Goal: Task Accomplishment & Management: Use online tool/utility

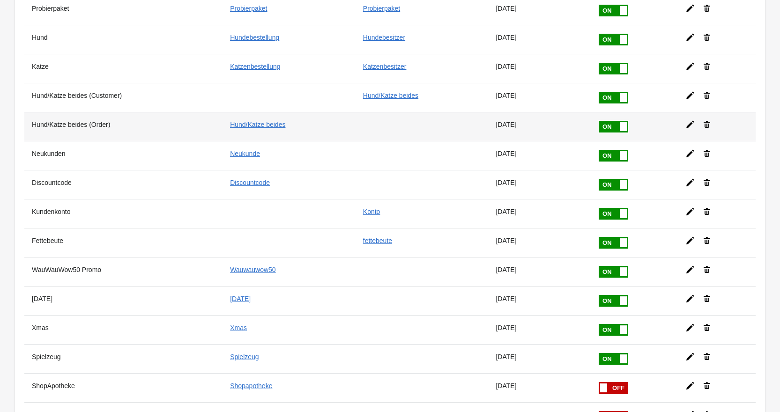
scroll to position [55, 0]
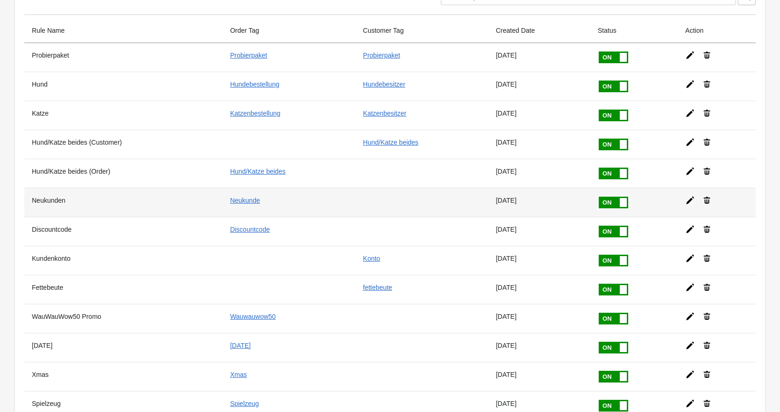
click at [687, 201] on icon at bounding box center [689, 200] width 7 height 7
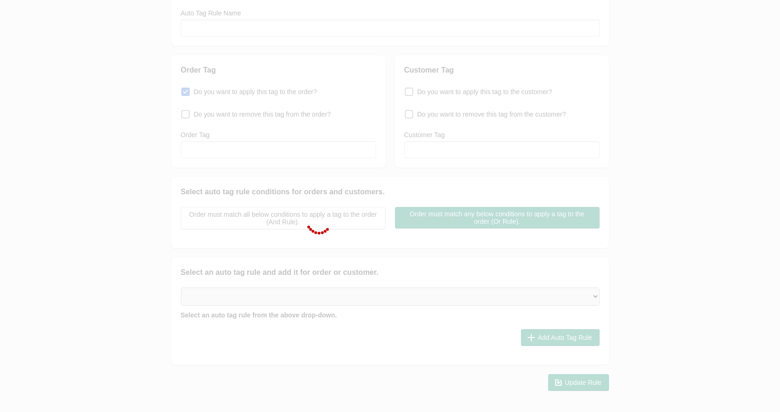
type input "Neukunden"
checkbox input "true"
type input "Neukunde"
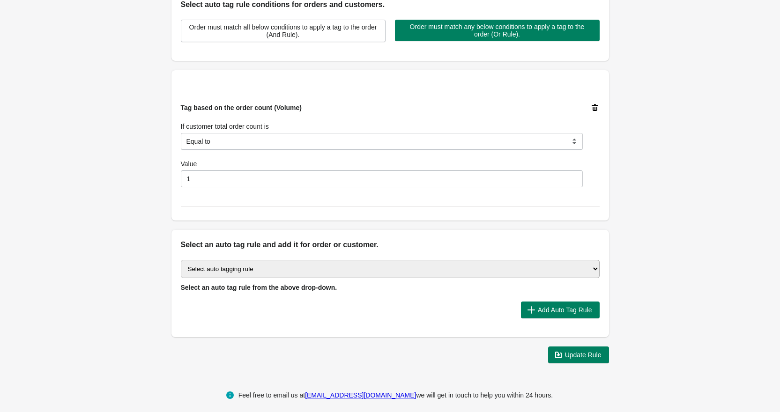
scroll to position [8, 0]
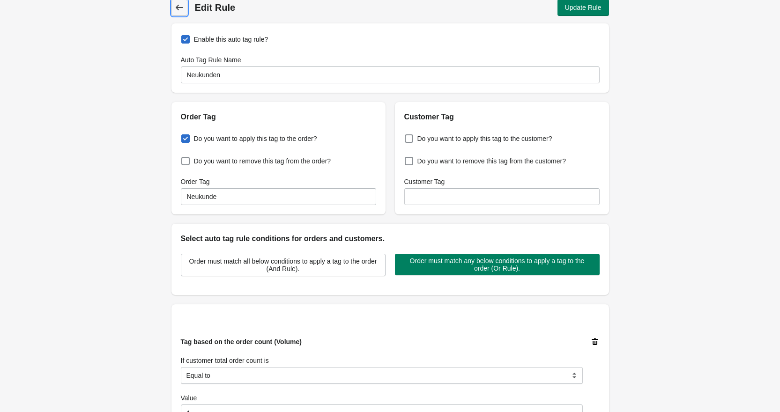
click at [183, 7] on icon at bounding box center [179, 7] width 9 height 9
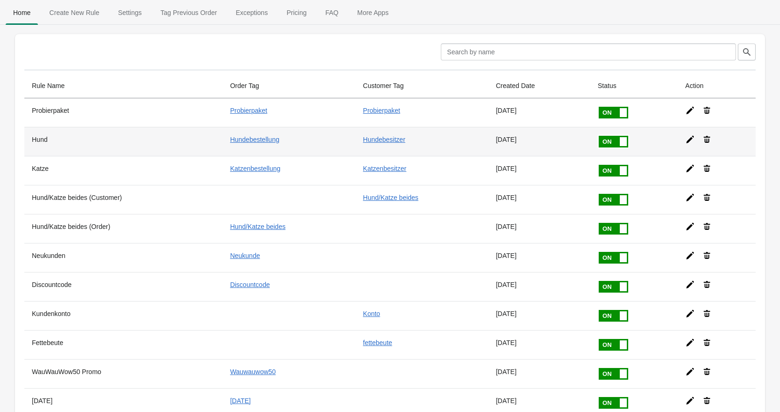
click at [691, 141] on icon at bounding box center [689, 139] width 9 height 9
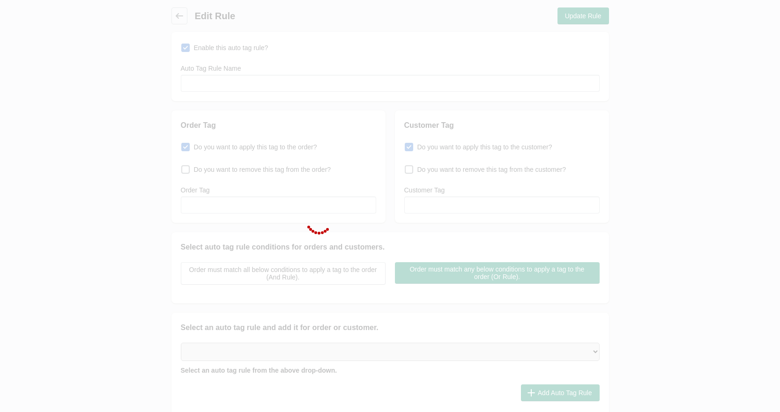
type input "Hund"
checkbox input "true"
type input "Hundebestellung"
checkbox input "true"
type input "Hundebesitzer"
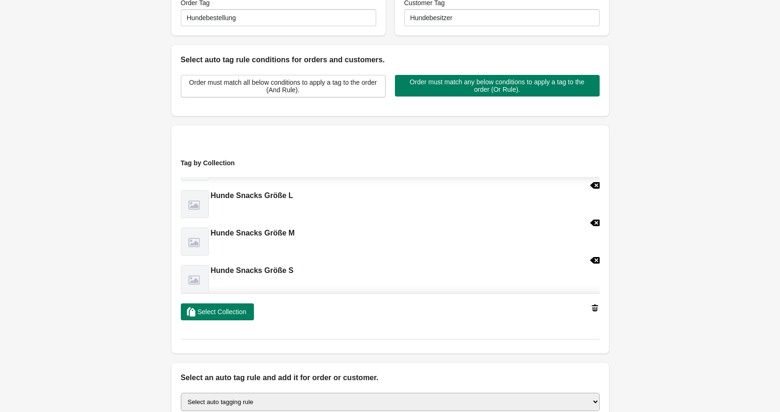
scroll to position [595, 0]
click at [208, 312] on span "Select Collection" at bounding box center [222, 311] width 49 height 7
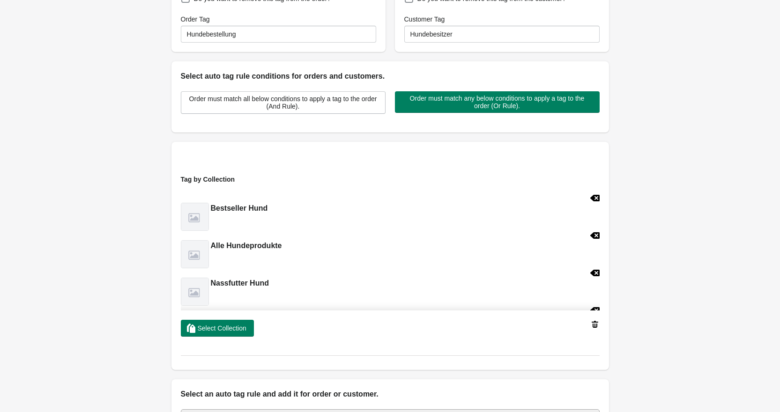
scroll to position [0, 0]
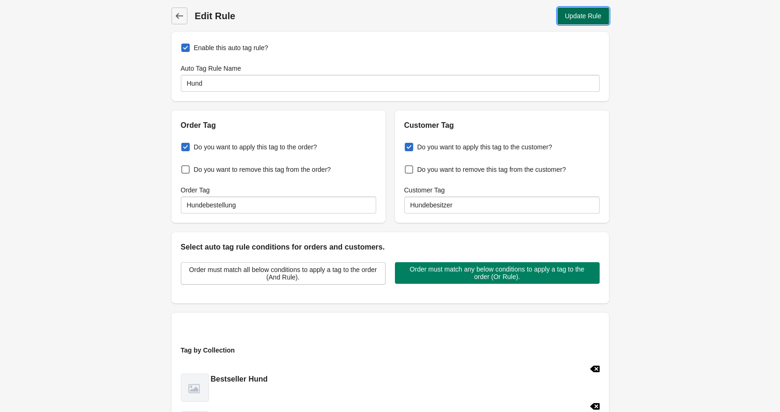
click at [580, 13] on span "Update Rule" at bounding box center [583, 15] width 37 height 7
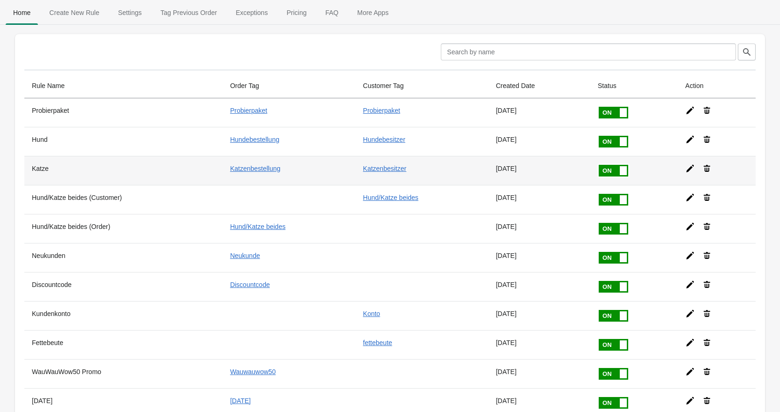
click at [688, 167] on icon at bounding box center [689, 168] width 9 height 9
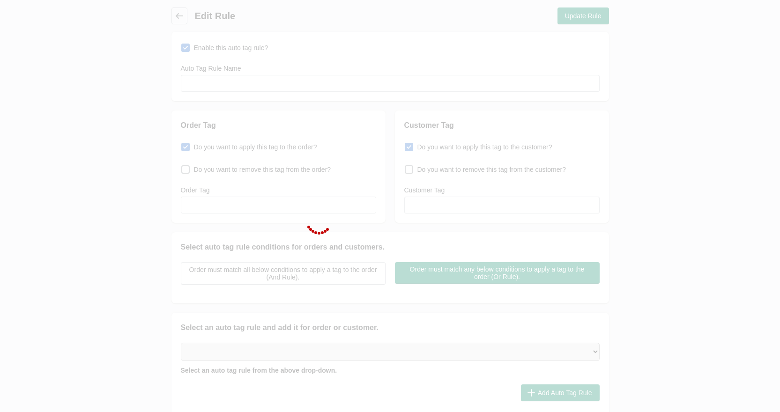
type input "Katze"
checkbox input "true"
type input "Katzenbestellung"
checkbox input "true"
type input "Katzenbesitzer"
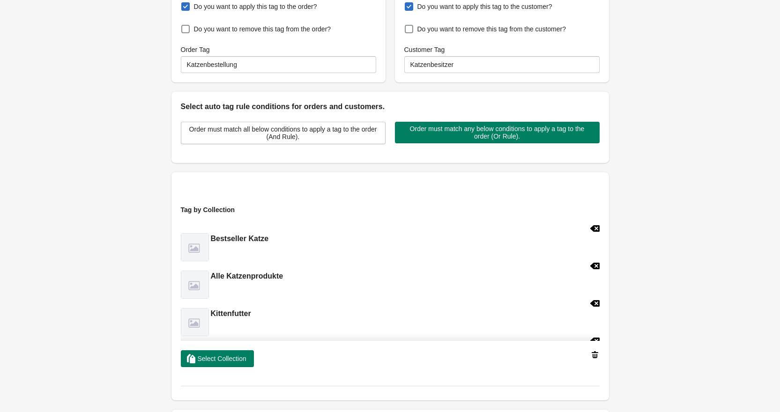
scroll to position [187, 0]
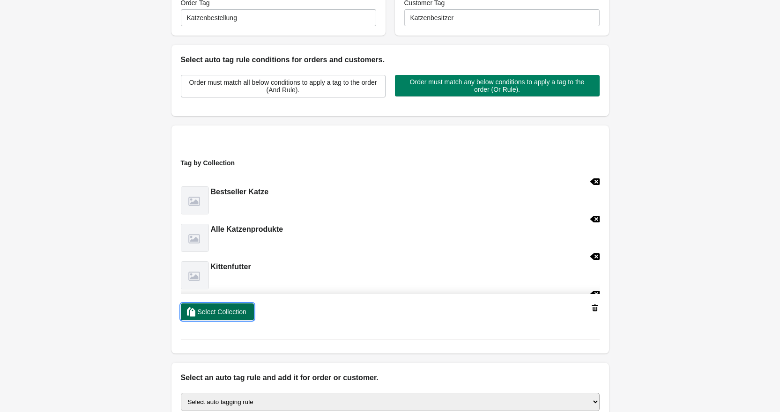
click at [233, 312] on span "Select Collection" at bounding box center [222, 311] width 49 height 7
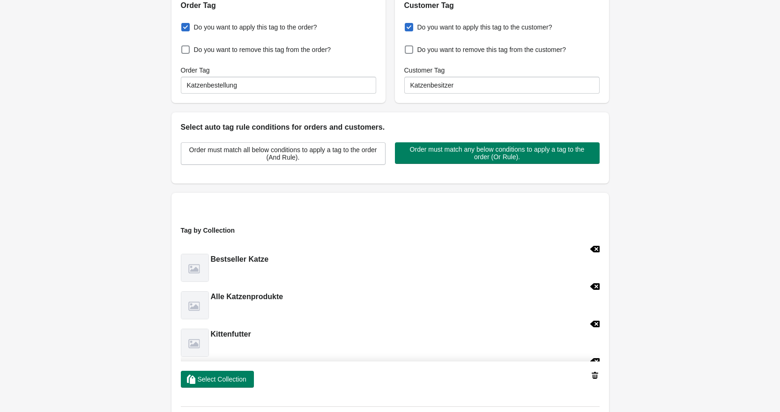
scroll to position [0, 0]
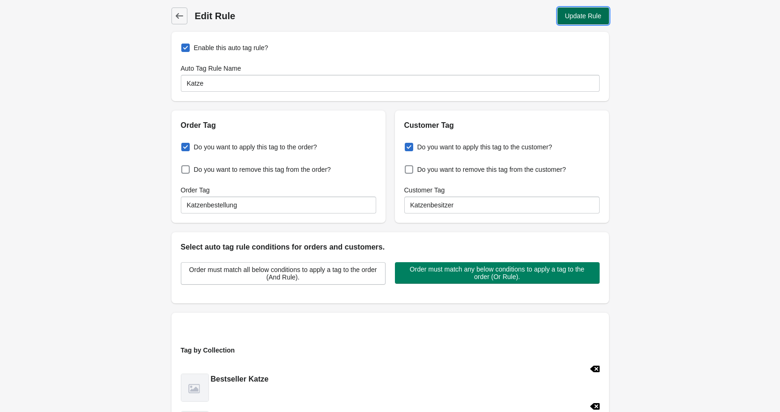
click at [582, 18] on span "Update Rule" at bounding box center [583, 15] width 37 height 7
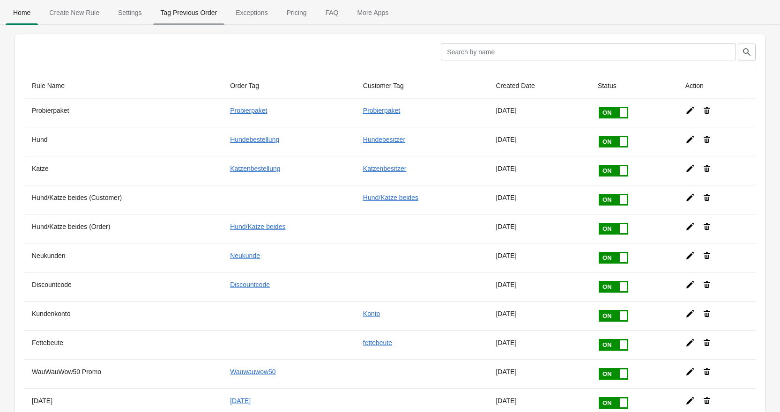
click at [192, 12] on span "Tag Previous Order" at bounding box center [189, 12] width 72 height 17
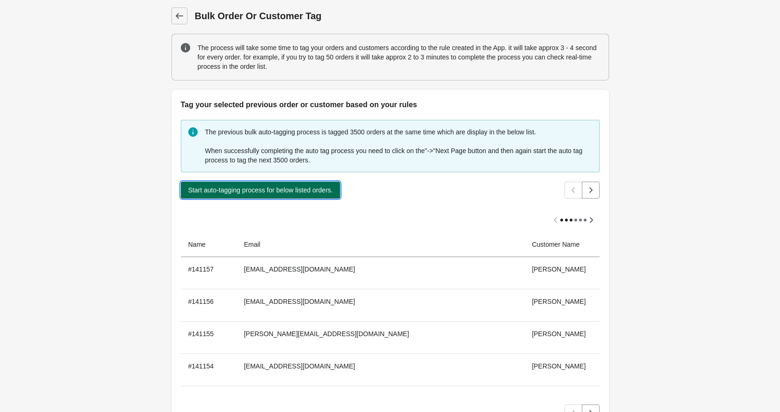
click at [324, 193] on span "Start auto-tagging process for below listed orders." at bounding box center [260, 189] width 145 height 7
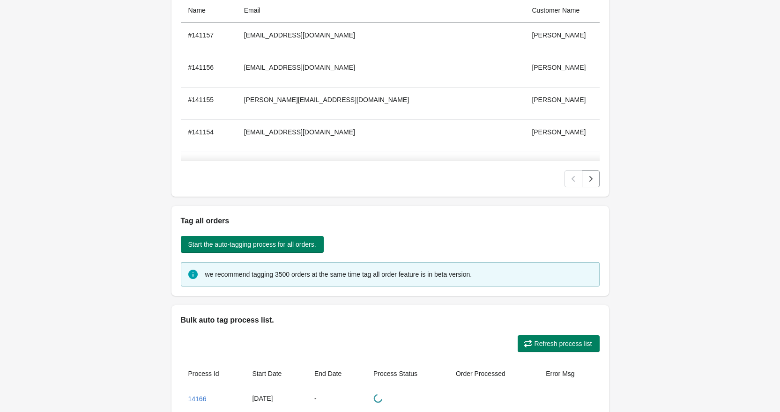
scroll to position [94, 0]
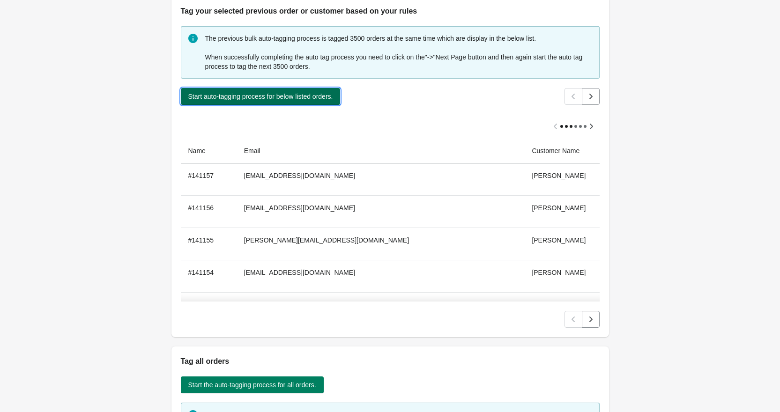
click at [312, 98] on span "Start auto-tagging process for below listed orders." at bounding box center [260, 96] width 145 height 7
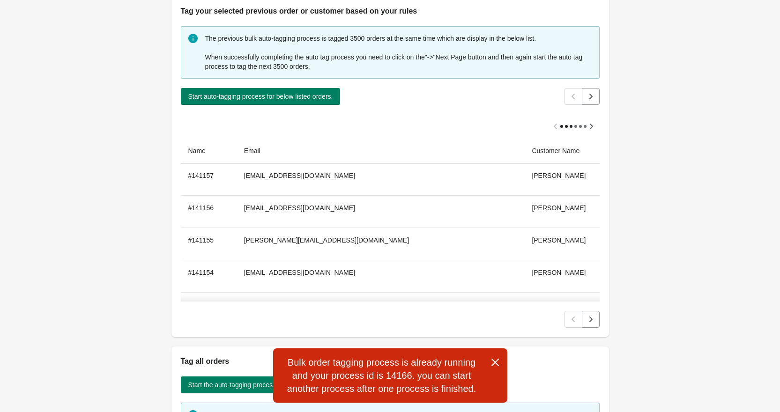
click at [498, 359] on icon "button" at bounding box center [494, 362] width 9 height 9
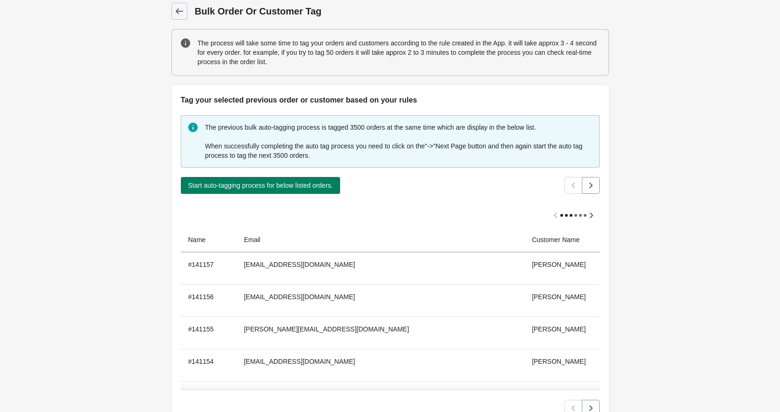
scroll to position [0, 0]
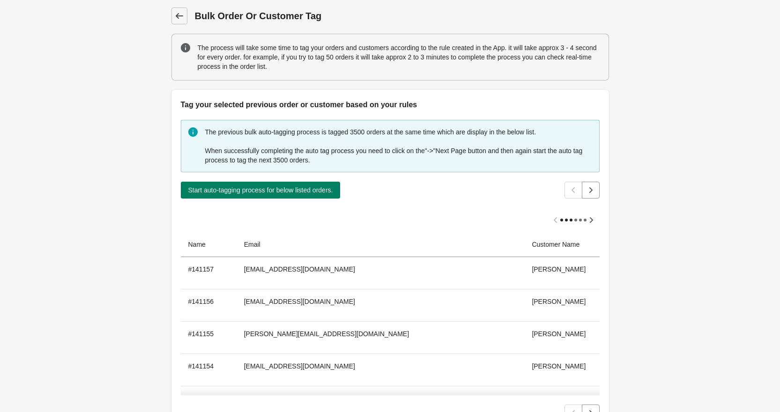
click at [173, 16] on span "Back" at bounding box center [179, 15] width 13 height 13
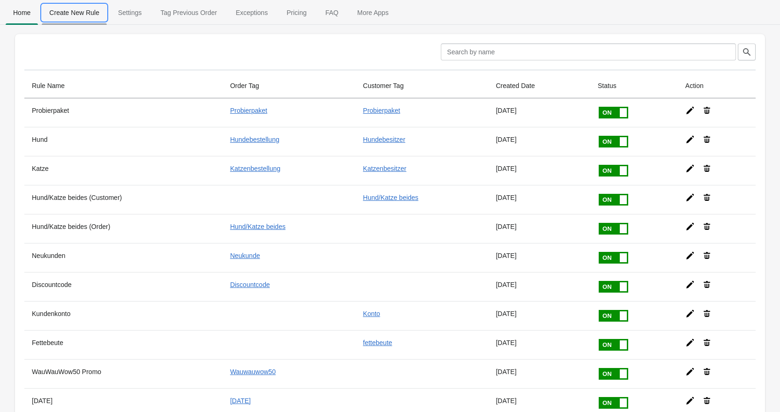
click at [75, 19] on span "Create New Rule" at bounding box center [74, 12] width 65 height 17
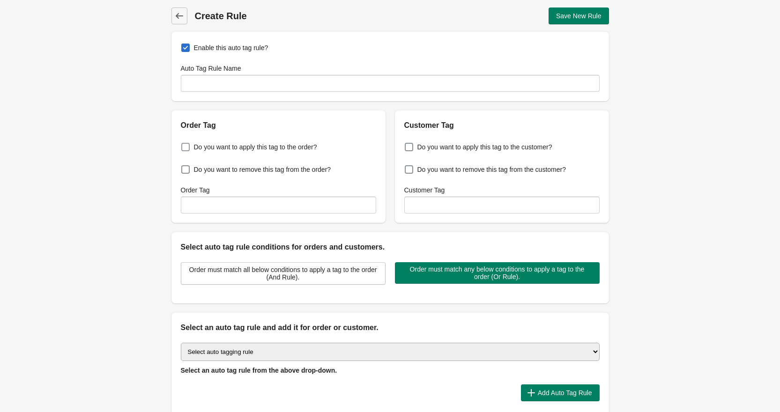
click at [204, 148] on span "Do you want to apply this tag to the order?" at bounding box center [255, 146] width 123 height 9
click at [184, 145] on input "Do you want to apply this tag to the order?" at bounding box center [183, 144] width 0 height 0
checkbox input "true"
click at [218, 192] on div "Order Tag" at bounding box center [278, 190] width 195 height 9
click at [221, 200] on input "Order Tag" at bounding box center [278, 205] width 195 height 17
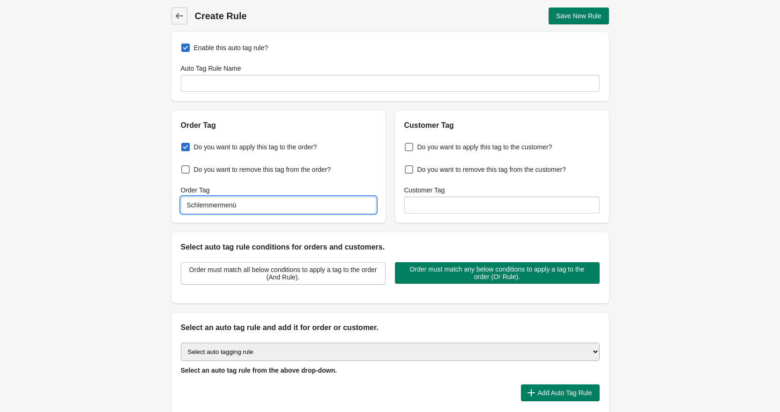
type input "Schlemmermenü"
click at [348, 356] on select "Select auto tagging rule Tag by order amount Tag based on the order count (Volu…" at bounding box center [390, 352] width 419 height 18
select select "1"
click at [181, 343] on select "Select auto tagging rule Tag by order amount Tag based on the order count (Volu…" at bounding box center [390, 352] width 419 height 18
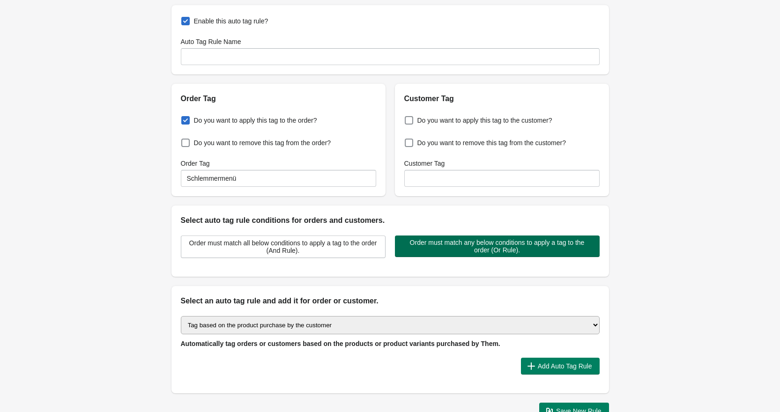
scroll to position [90, 0]
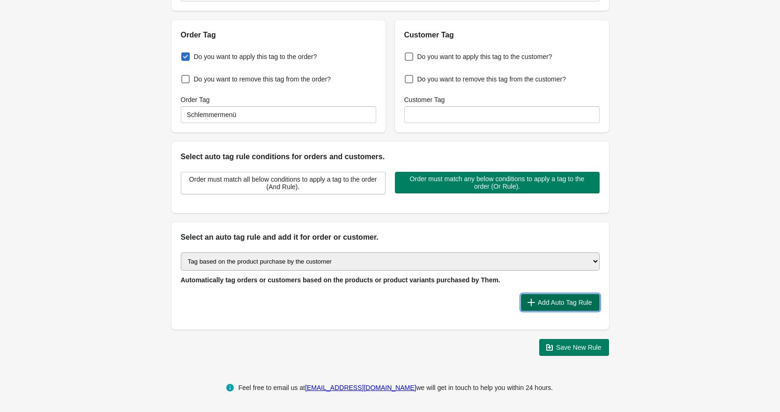
click at [532, 299] on icon "button" at bounding box center [531, 302] width 9 height 9
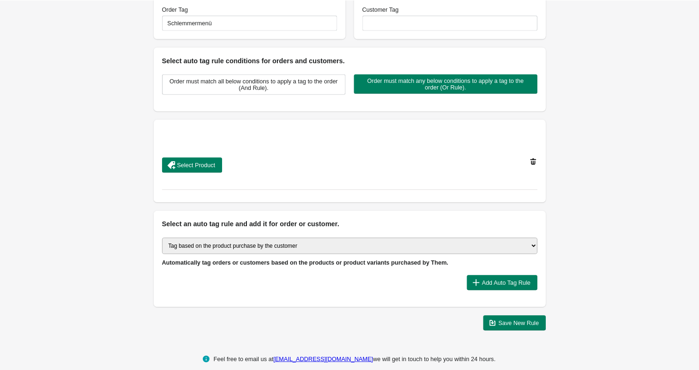
scroll to position [192, 0]
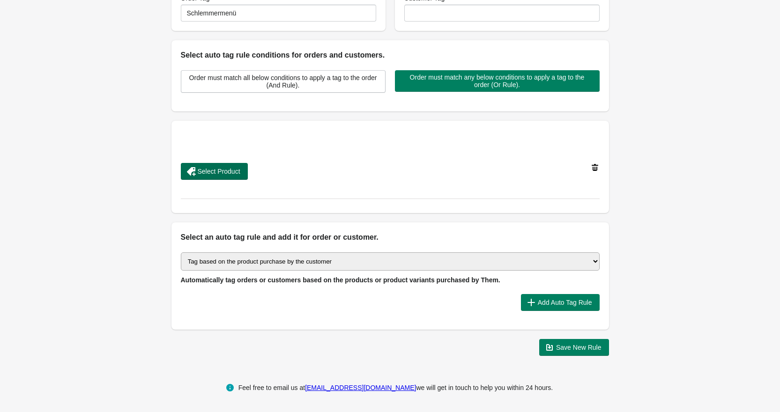
click at [221, 176] on button "Select Product" at bounding box center [214, 171] width 67 height 17
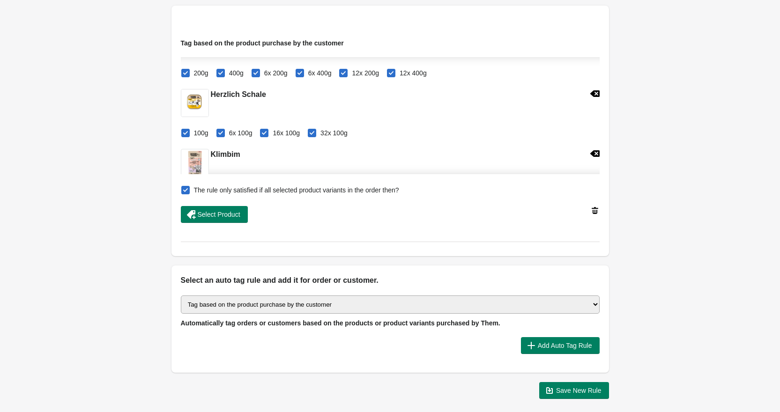
scroll to position [1359, 0]
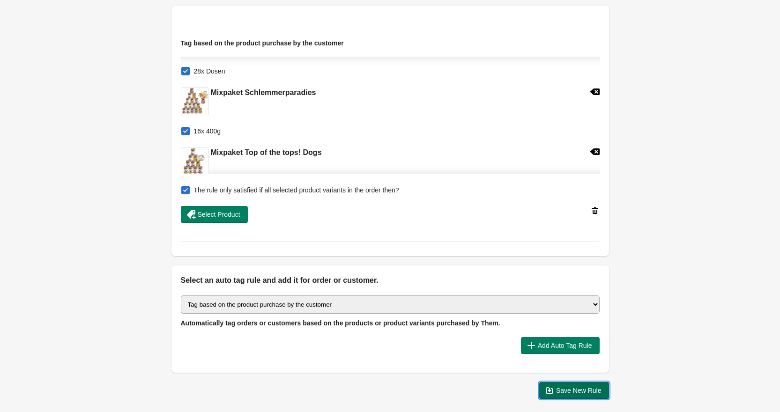
click at [572, 389] on span "Save New Rule" at bounding box center [578, 390] width 45 height 7
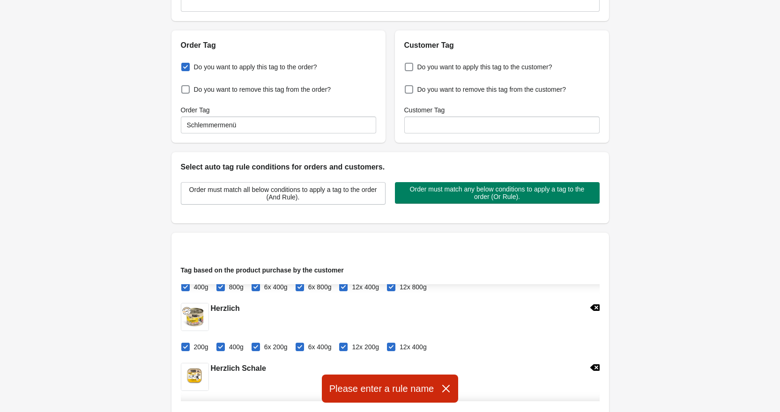
scroll to position [0, 0]
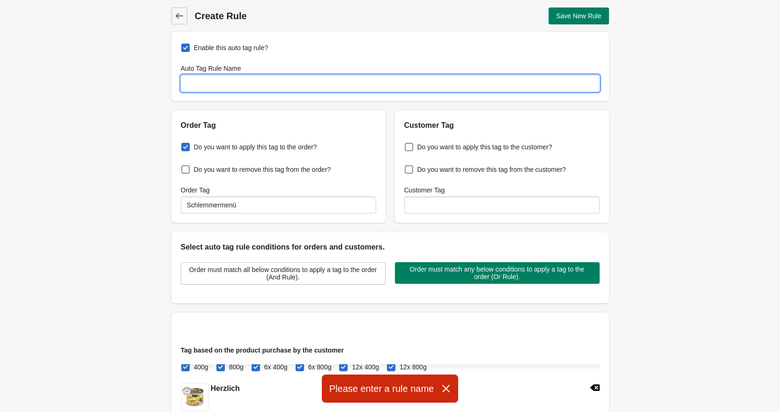
click at [350, 91] on input "Auto Tag Rule Name" at bounding box center [390, 83] width 419 height 17
type input "Schlemmermenü"
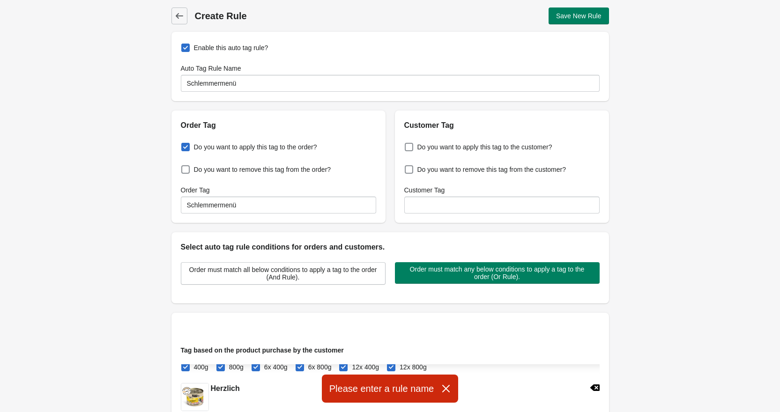
click at [651, 159] on div "Back Create Rule Save New Rule Enable this auto tag rule? Auto Tag Rule Name Sc…" at bounding box center [390, 357] width 780 height 714
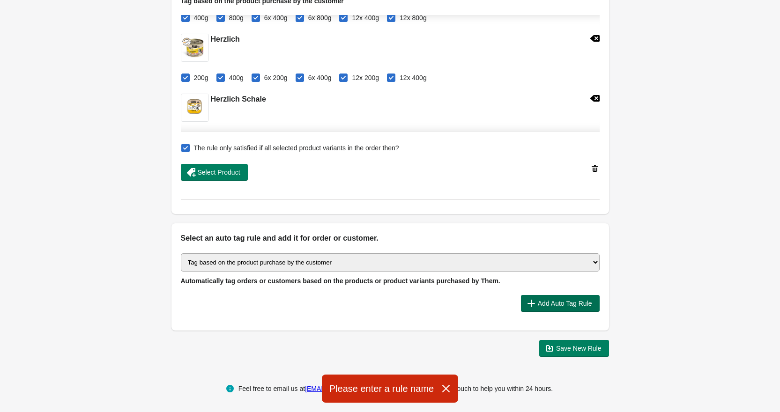
scroll to position [350, 0]
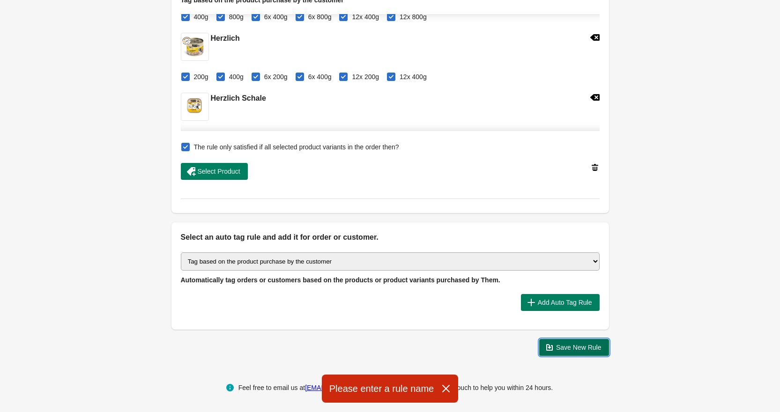
click at [566, 353] on button "Save New Rule" at bounding box center [574, 347] width 70 height 17
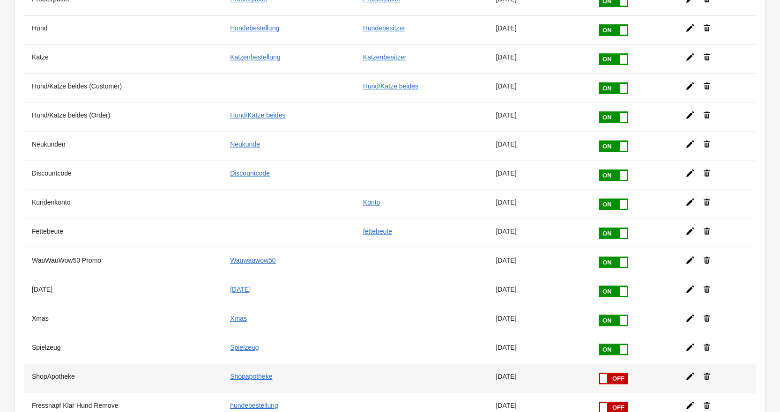
scroll to position [272, 0]
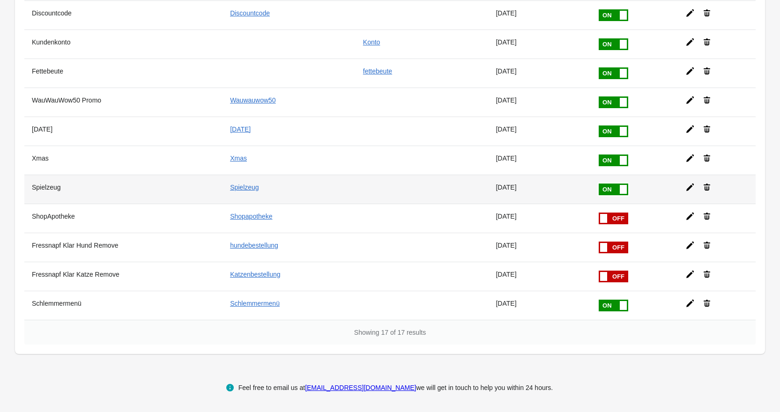
click at [706, 189] on icon at bounding box center [707, 187] width 7 height 7
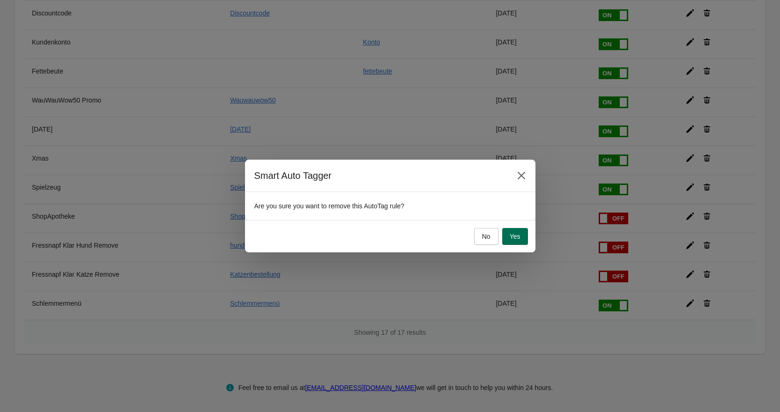
click at [512, 234] on span "Yes" at bounding box center [515, 236] width 11 height 7
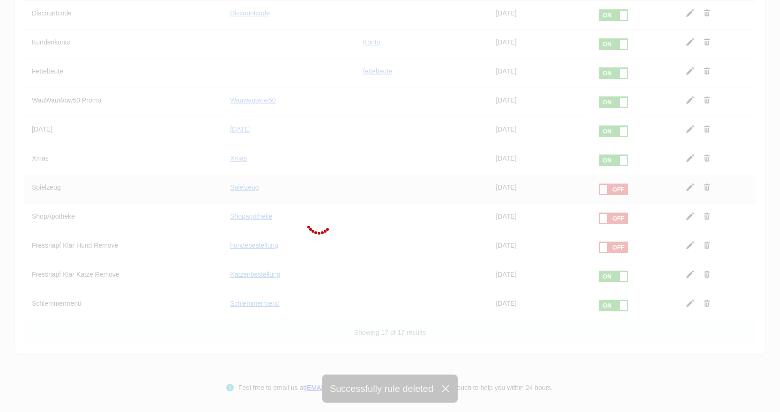
scroll to position [243, 0]
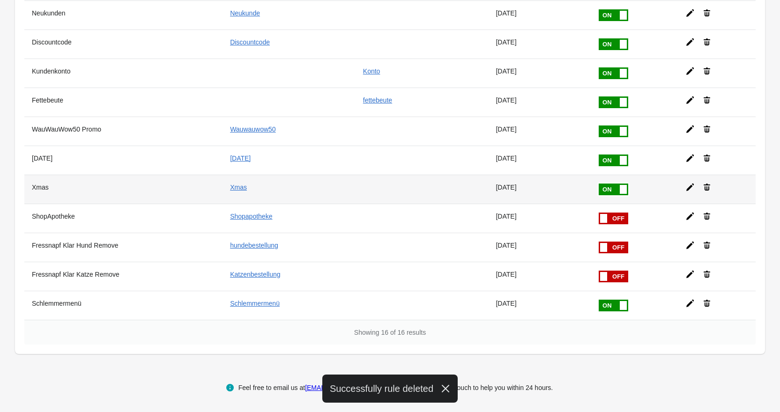
click at [704, 186] on icon at bounding box center [706, 187] width 9 height 9
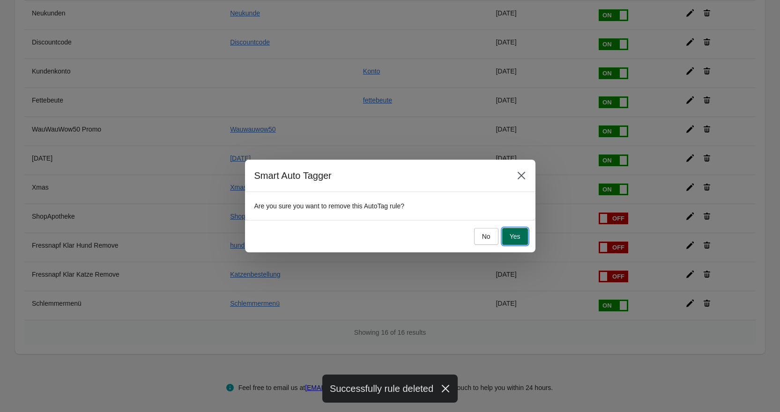
click at [513, 233] on span "Yes" at bounding box center [515, 236] width 11 height 7
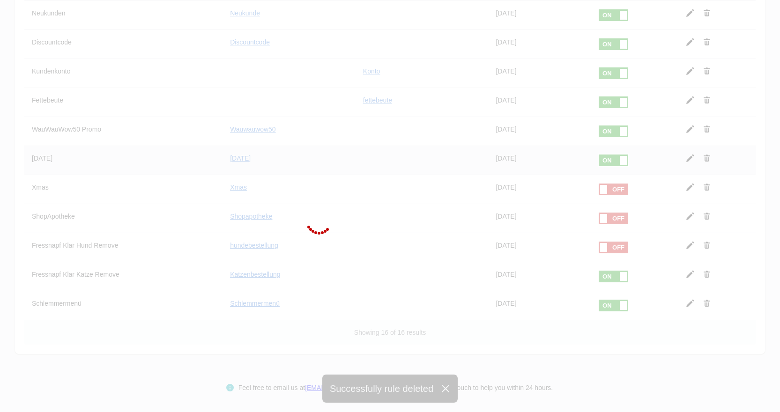
scroll to position [214, 0]
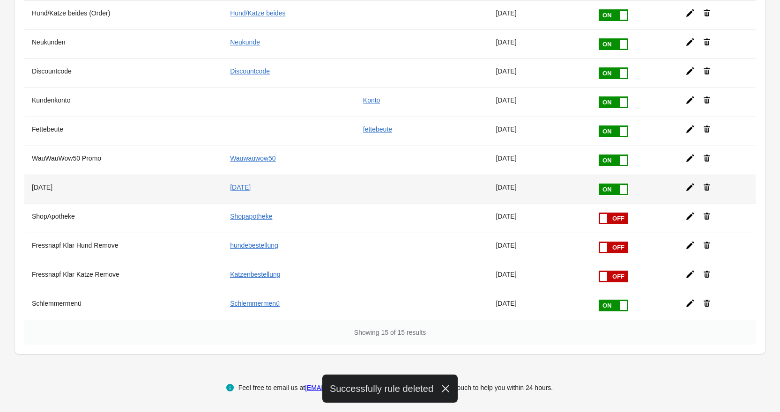
click at [709, 186] on icon at bounding box center [706, 187] width 9 height 9
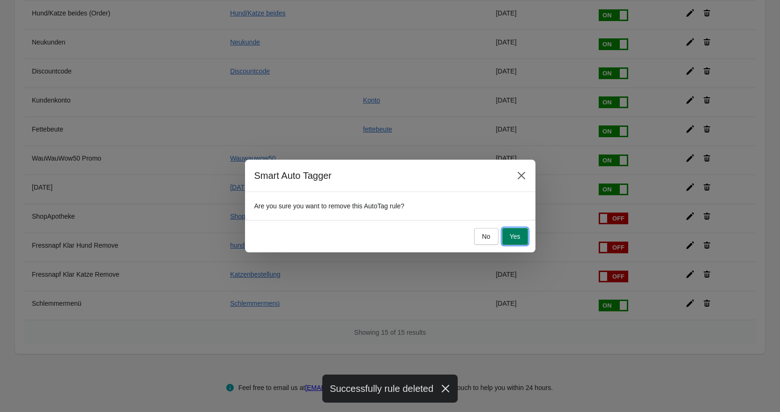
click at [511, 231] on button "Yes" at bounding box center [515, 236] width 26 height 17
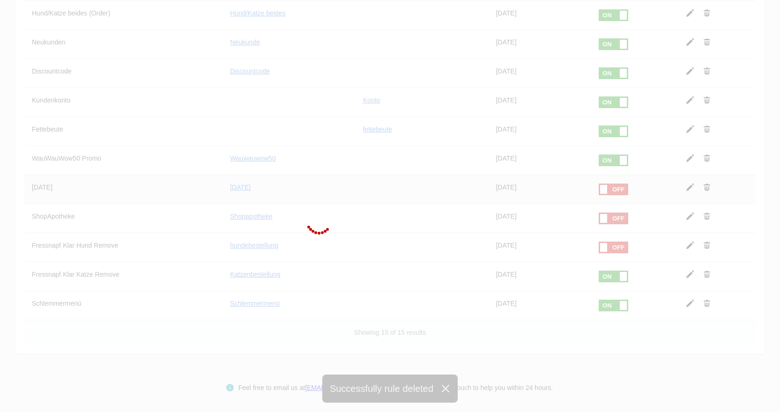
scroll to position [185, 0]
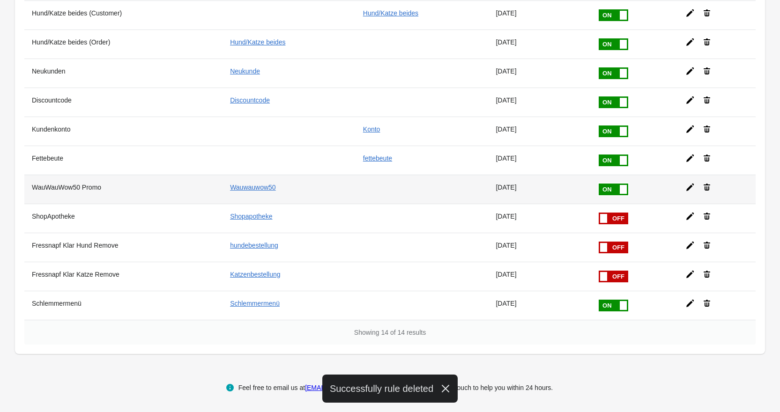
click at [709, 188] on icon at bounding box center [706, 187] width 9 height 9
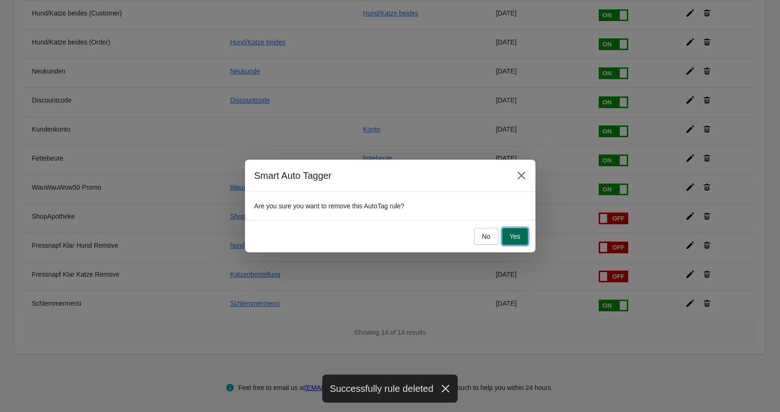
click at [514, 230] on button "Yes" at bounding box center [515, 236] width 26 height 17
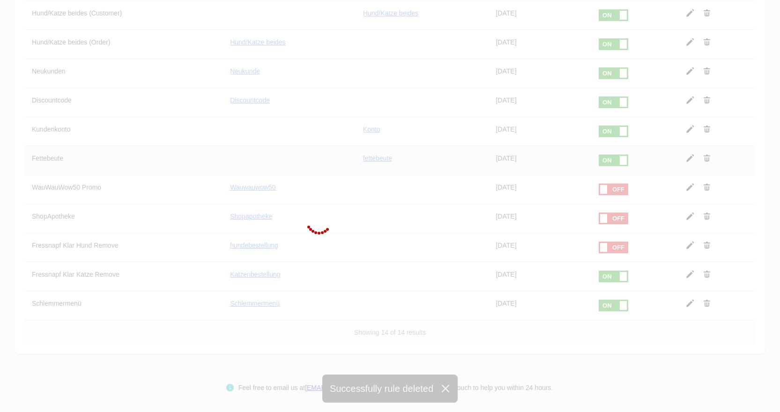
scroll to position [156, 0]
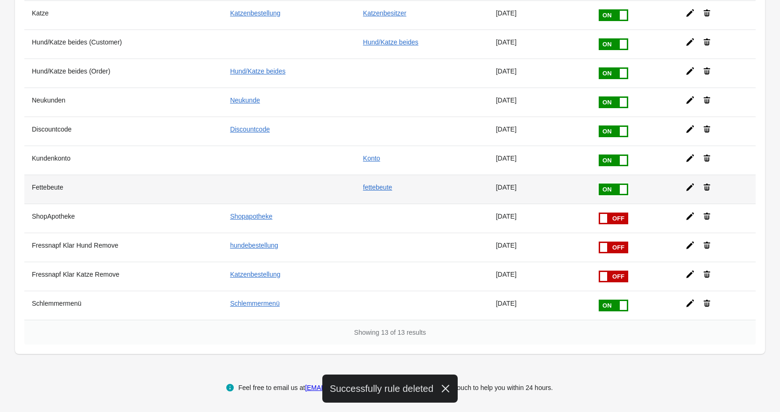
click at [708, 187] on icon at bounding box center [707, 187] width 7 height 7
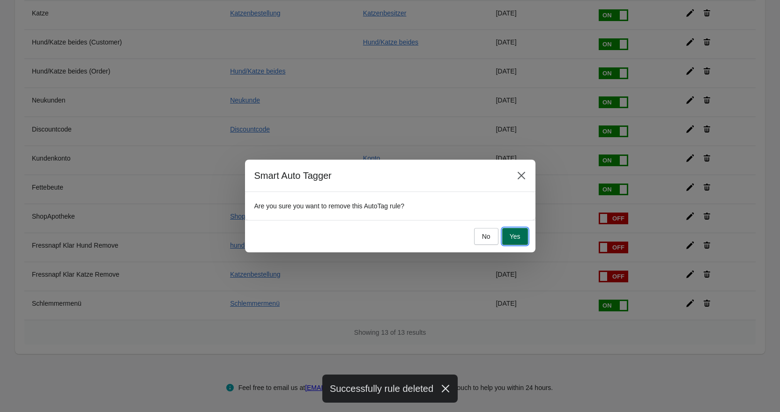
click at [511, 236] on span "Yes" at bounding box center [515, 236] width 11 height 7
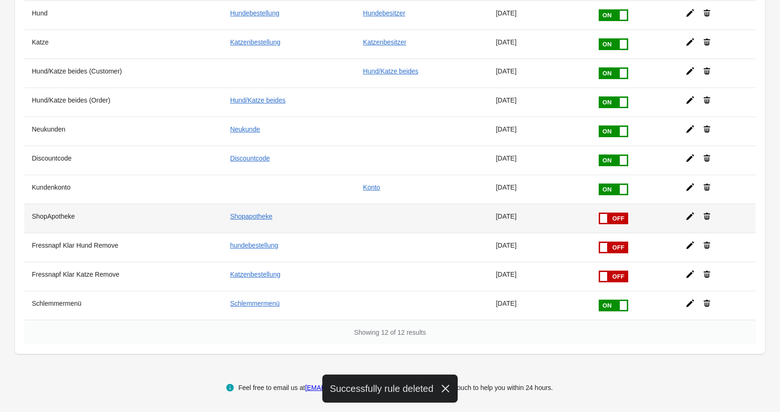
scroll to position [126, 0]
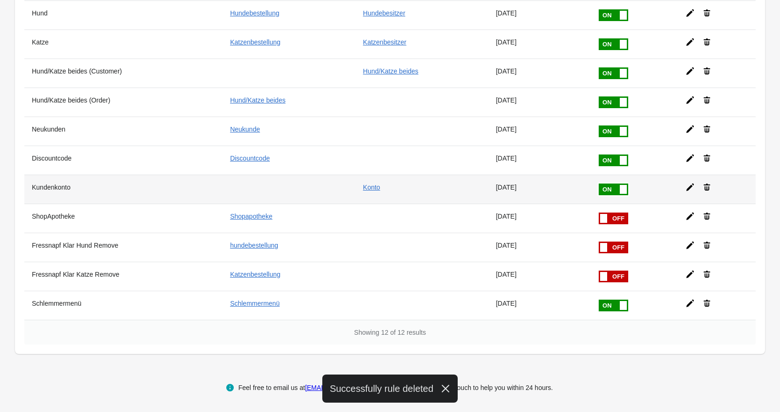
click at [687, 187] on icon at bounding box center [689, 187] width 9 height 9
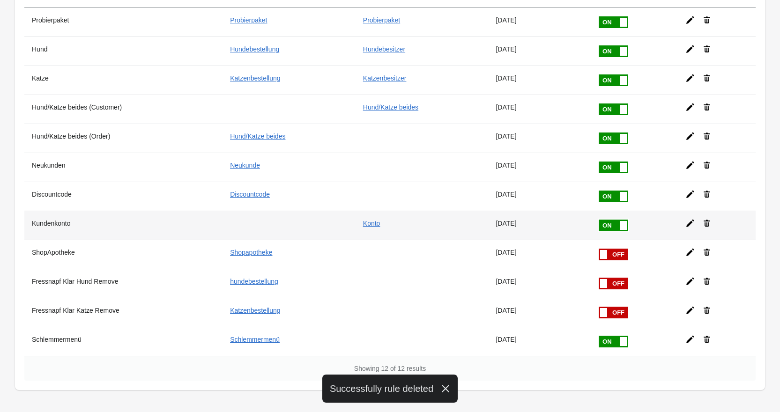
select select "46"
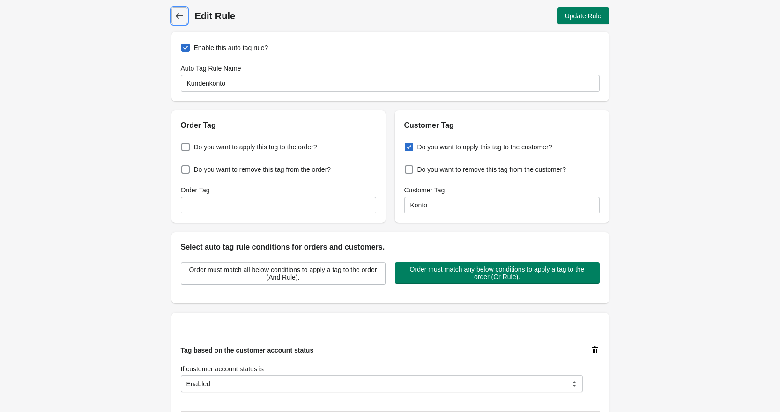
click at [182, 18] on icon at bounding box center [179, 15] width 9 height 9
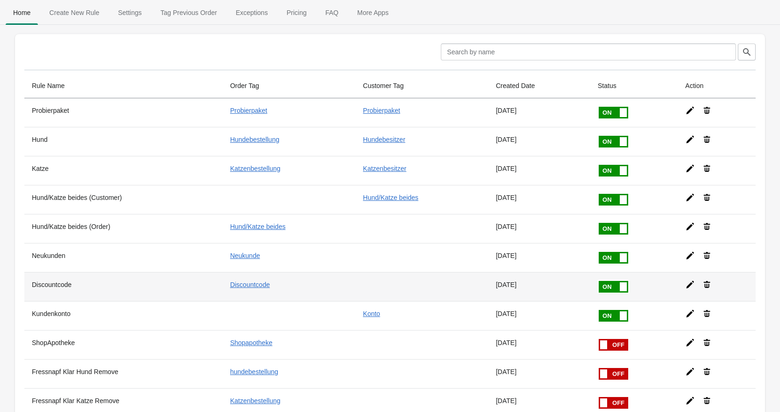
click at [689, 288] on icon at bounding box center [689, 284] width 9 height 9
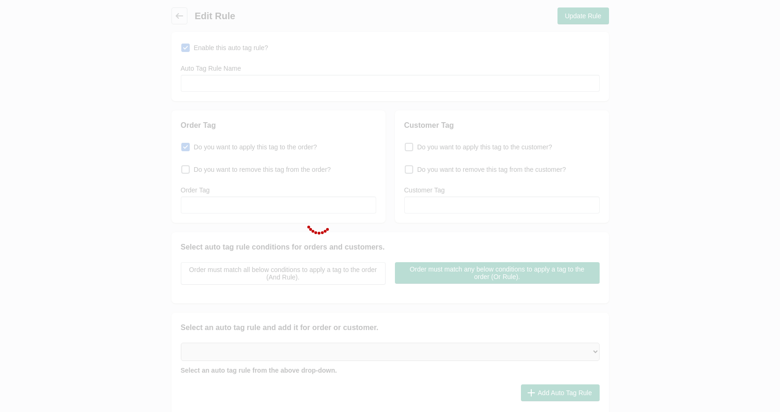
type input "Discountcode"
checkbox input "true"
type input "Discountcode"
select select "34"
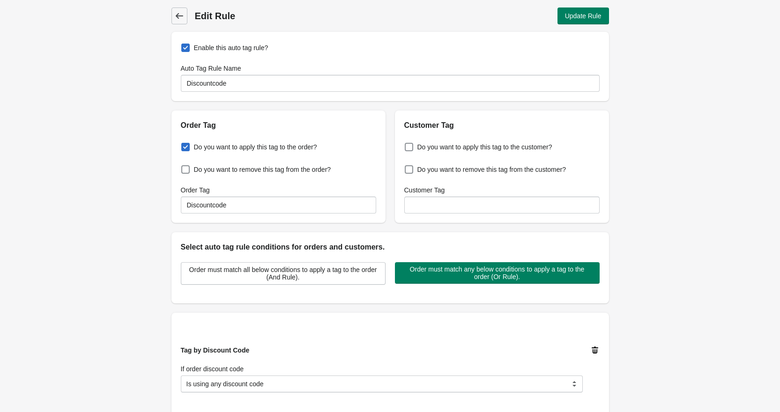
click at [175, 13] on icon at bounding box center [179, 15] width 9 height 9
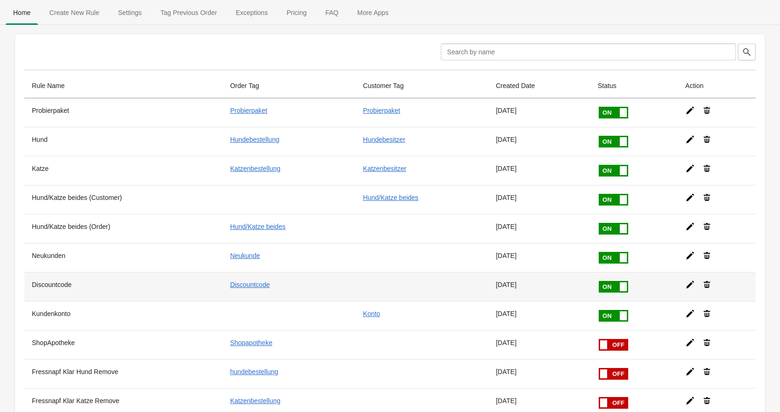
click at [706, 285] on icon at bounding box center [707, 284] width 7 height 7
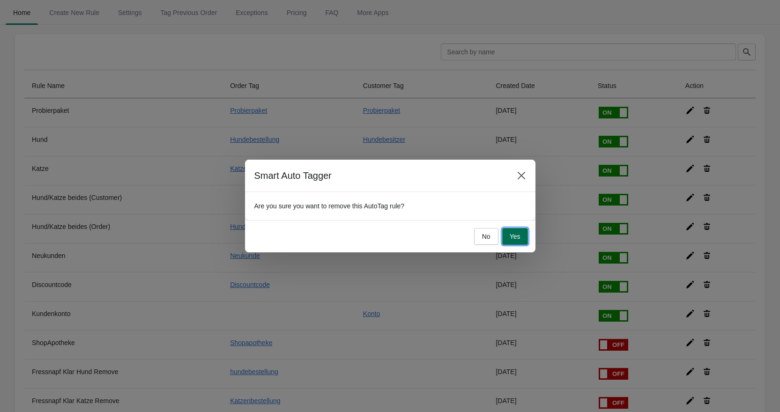
click at [513, 230] on button "Yes" at bounding box center [515, 236] width 26 height 17
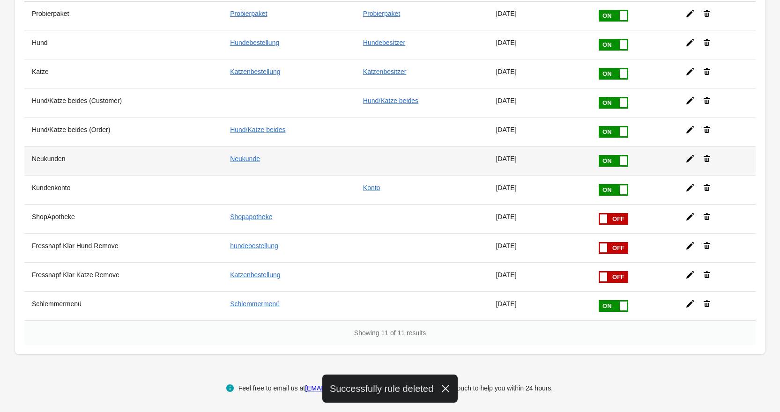
scroll to position [97, 0]
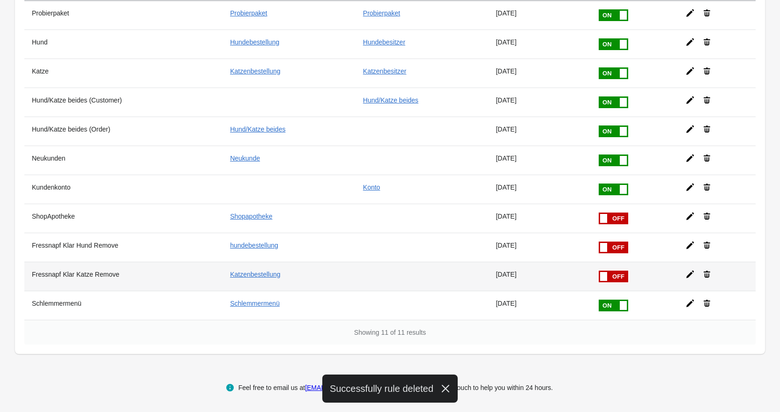
click at [709, 279] on td at bounding box center [717, 276] width 78 height 29
click at [707, 277] on icon at bounding box center [707, 274] width 7 height 7
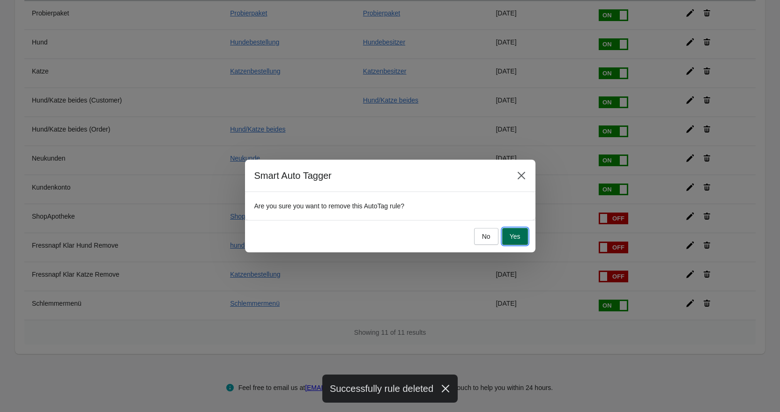
click at [515, 239] on span "Yes" at bounding box center [515, 236] width 11 height 7
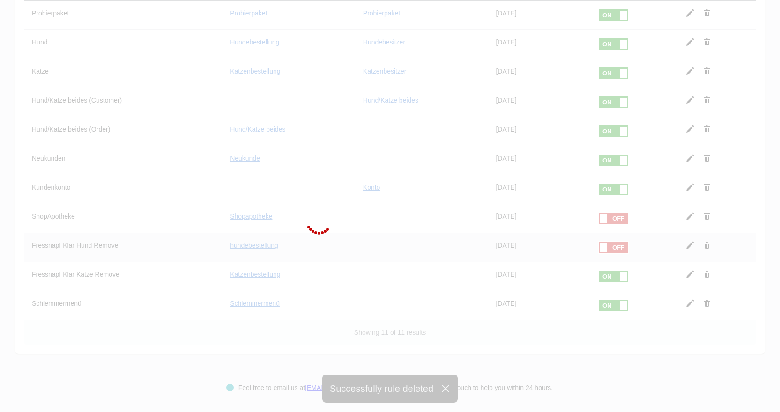
scroll to position [68, 0]
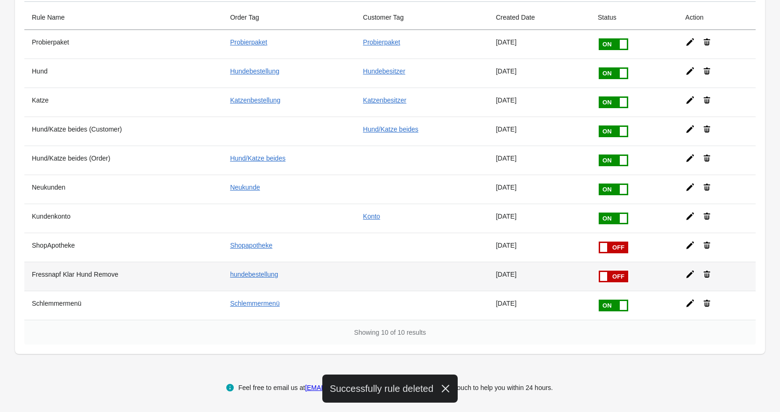
click at [703, 275] on icon at bounding box center [706, 274] width 9 height 9
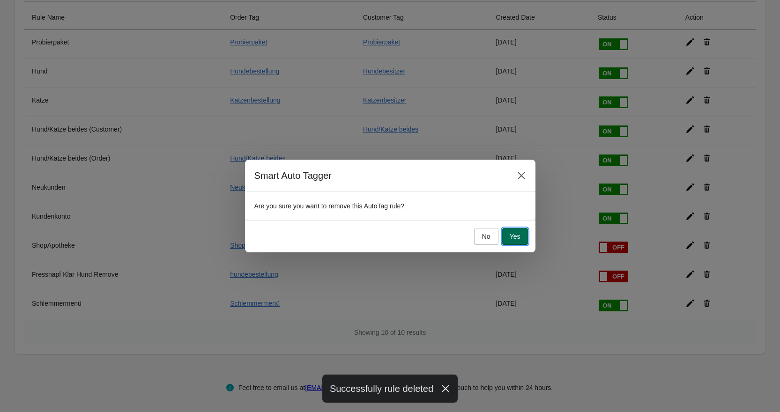
click at [515, 230] on button "Yes" at bounding box center [515, 236] width 26 height 17
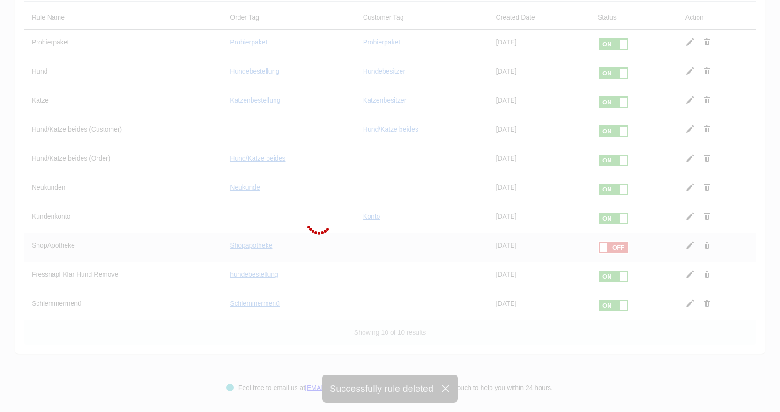
scroll to position [39, 0]
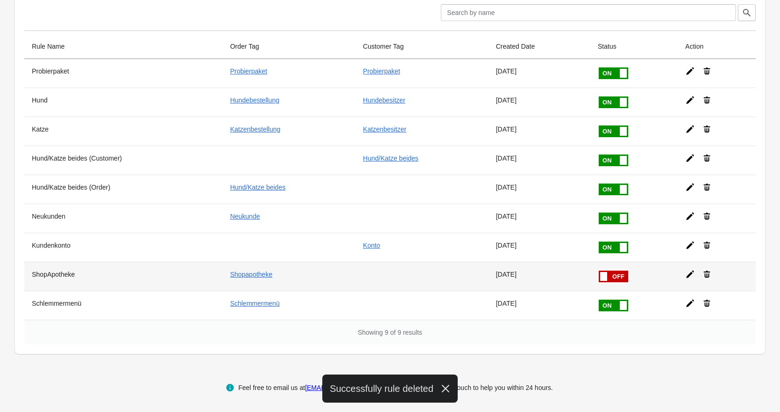
click at [705, 274] on icon at bounding box center [707, 274] width 7 height 7
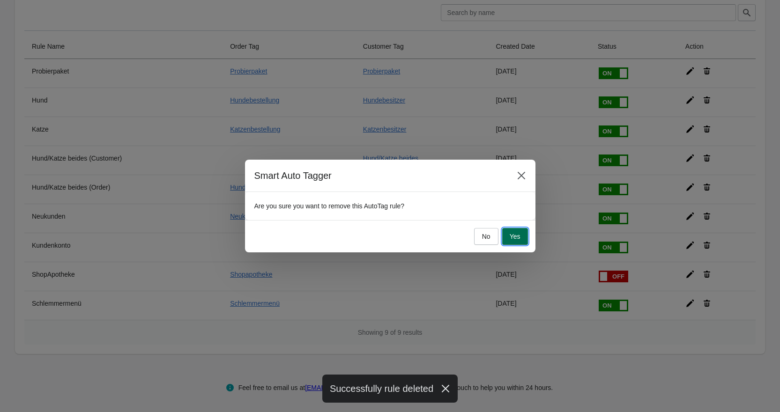
click at [517, 239] on span "Yes" at bounding box center [515, 236] width 11 height 7
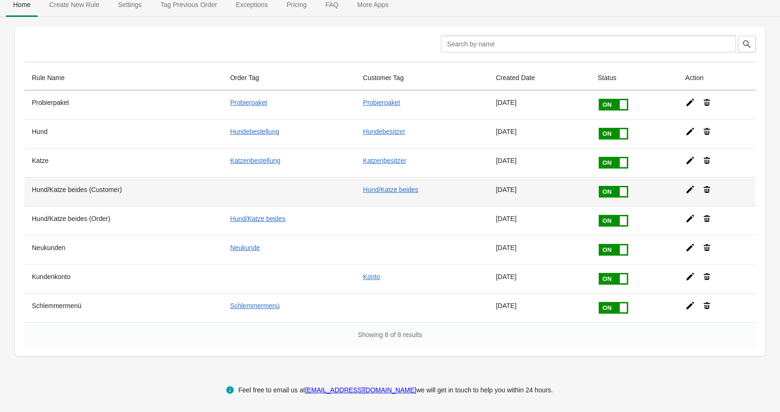
scroll to position [0, 0]
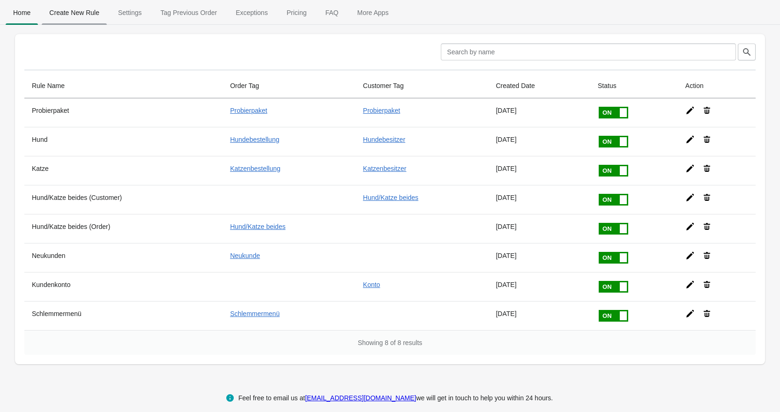
click at [69, 11] on span "Create New Rule" at bounding box center [74, 12] width 65 height 17
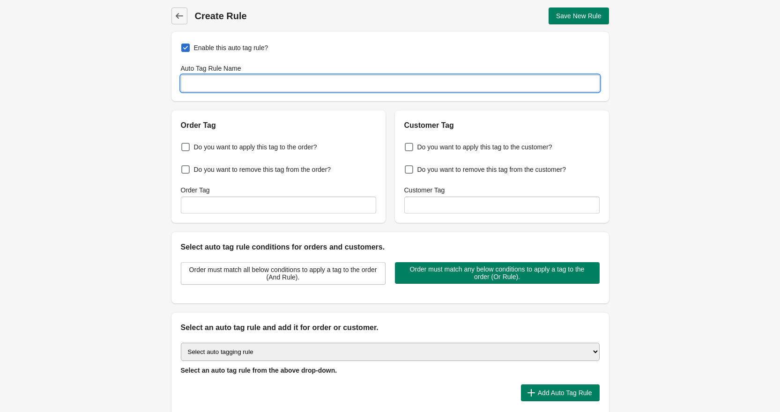
click at [256, 84] on input "Auto Tag Rule Name" at bounding box center [390, 83] width 419 height 17
type input "Monoprotein"
click at [261, 143] on span "Do you want to apply this tag to the order?" at bounding box center [255, 146] width 123 height 9
click at [184, 144] on input "Do you want to apply this tag to the order?" at bounding box center [183, 144] width 0 height 0
checkbox input "true"
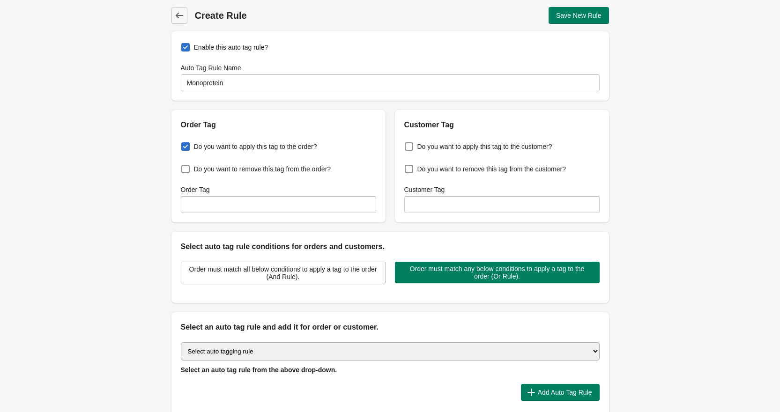
scroll to position [90, 0]
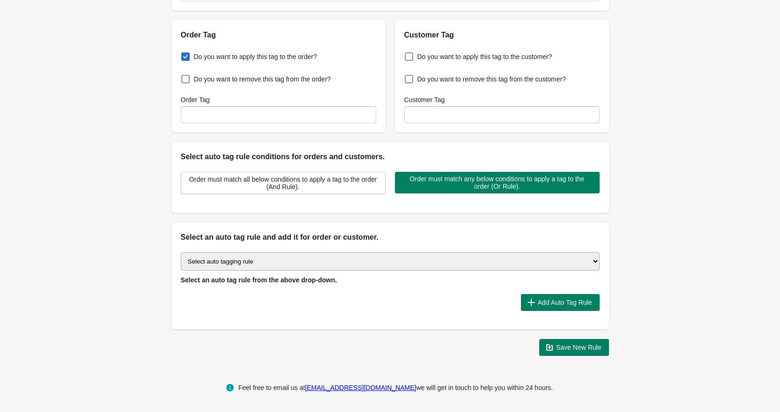
click at [307, 123] on div "Do you want to apply this tag to the order? Do you want to remove this tag from…" at bounding box center [278, 87] width 214 height 92
click at [307, 119] on input "Order Tag" at bounding box center [278, 114] width 195 height 17
type input "Monoprotein"
click at [320, 278] on span "Select an auto tag rule from the above drop-down." at bounding box center [259, 279] width 156 height 7
click at [320, 262] on select "Select auto tagging rule Tag by order amount Tag based on the order count (Volu…" at bounding box center [390, 262] width 419 height 18
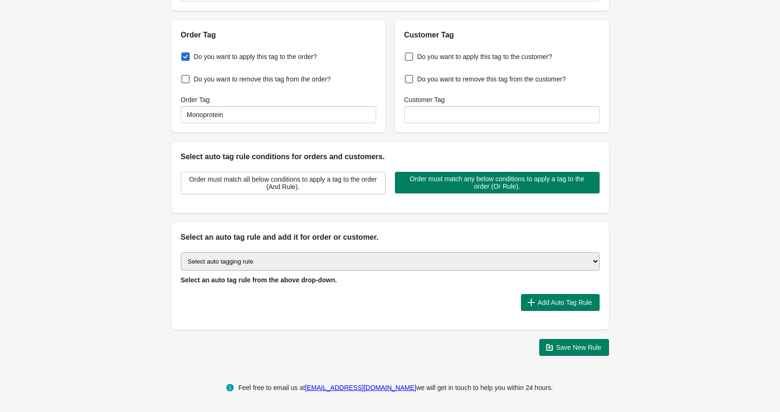
click at [642, 177] on div "Back Create Rule Save New Rule Enable this auto tag rule? Auto Tag Rule Name Mo…" at bounding box center [390, 137] width 780 height 454
click at [487, 259] on select "Select auto tagging rule Tag by order amount Tag based on the order count (Volu…" at bounding box center [390, 262] width 419 height 18
select select "1"
click at [181, 253] on select "Select auto tagging rule Tag by order amount Tag based on the order count (Volu…" at bounding box center [390, 262] width 419 height 18
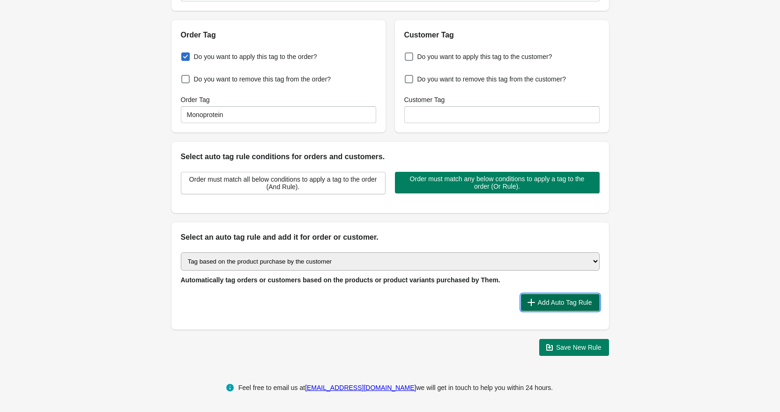
click at [557, 305] on span "Add Auto Tag Rule" at bounding box center [565, 302] width 54 height 7
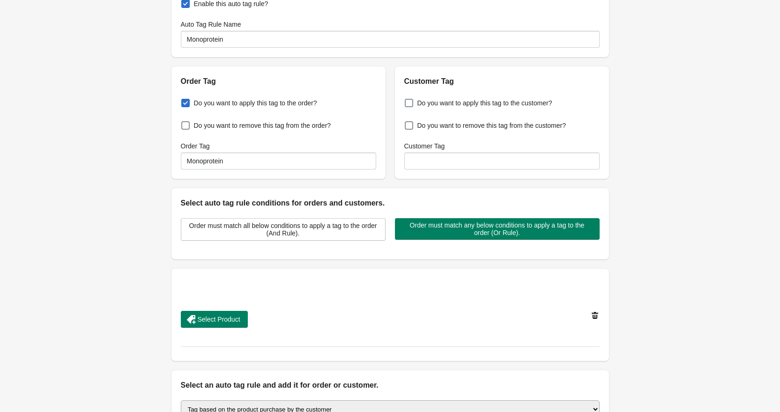
scroll to position [141, 0]
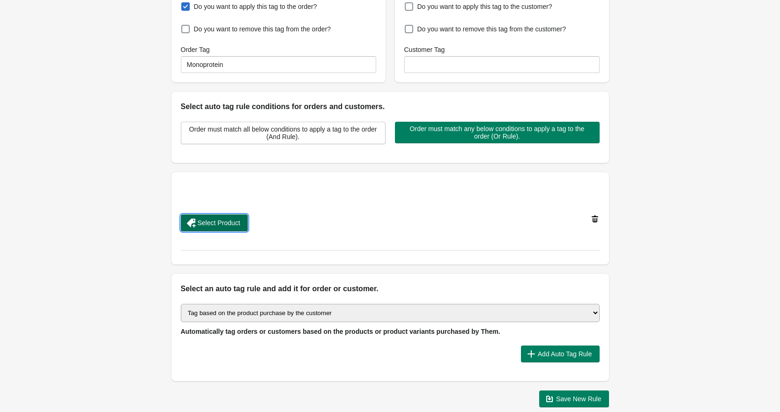
click at [237, 219] on span "Select Product" at bounding box center [219, 222] width 43 height 7
